Goal: Information Seeking & Learning: Learn about a topic

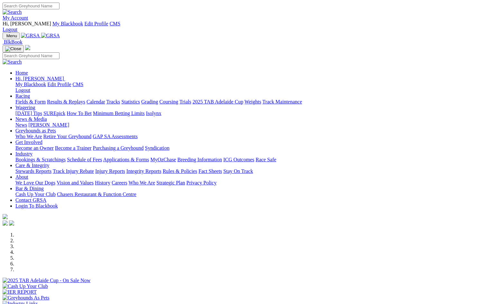
scroll to position [225, 0]
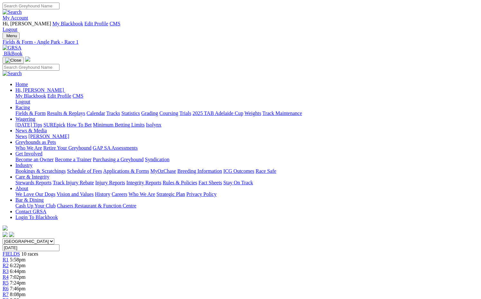
click at [130, 263] on div "R2 6:22pm" at bounding box center [241, 266] width 476 height 6
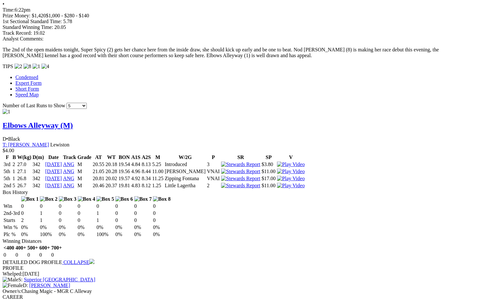
scroll to position [546, 0]
